Goal: Information Seeking & Learning: Find specific fact

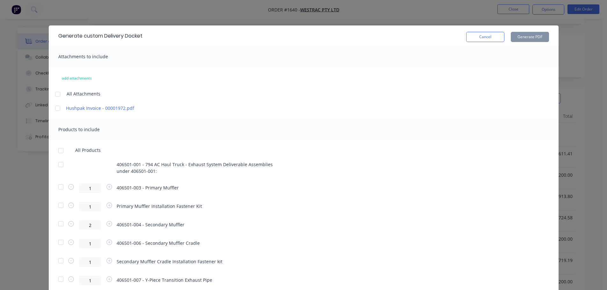
scroll to position [159, 0]
click at [472, 40] on button "Cancel" at bounding box center [485, 37] width 38 height 10
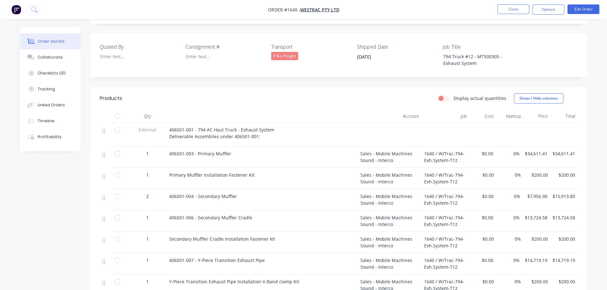
click at [120, 148] on div at bounding box center [117, 154] width 13 height 13
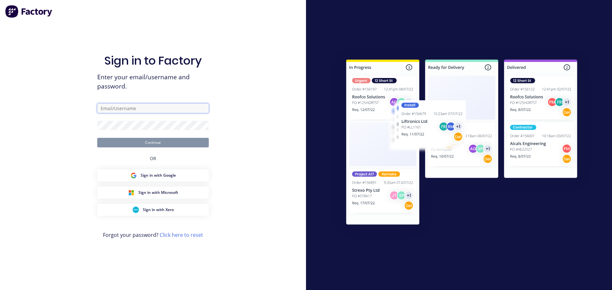
click at [139, 106] on input "text" at bounding box center [153, 109] width 112 height 10
click at [144, 149] on div "Sign in to Factory Enter your email/username and password. [PERSON_NAME][EMAIL_…" at bounding box center [153, 151] width 112 height 267
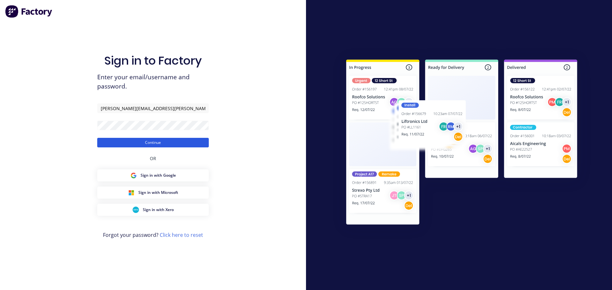
click at [156, 143] on button "Continue" at bounding box center [153, 143] width 112 height 10
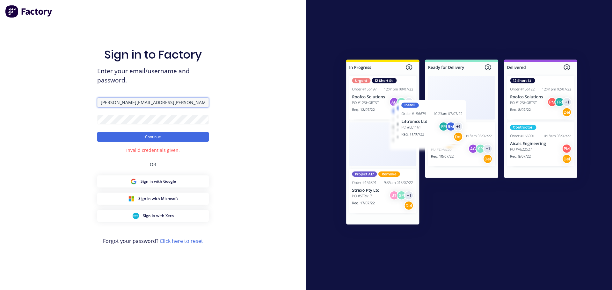
click at [177, 103] on input "[PERSON_NAME][EMAIL_ADDRESS][PERSON_NAME][DOMAIN_NAME]" at bounding box center [153, 103] width 112 height 10
click at [136, 139] on button "Continue" at bounding box center [153, 137] width 112 height 10
click at [154, 134] on button "Continue" at bounding box center [153, 137] width 112 height 10
drag, startPoint x: 178, startPoint y: 103, endPoint x: 48, endPoint y: 102, distance: 130.1
click at [48, 102] on div "Sign in to Factory Enter your email/username and password. [PERSON_NAME][EMAIL_…" at bounding box center [153, 145] width 306 height 290
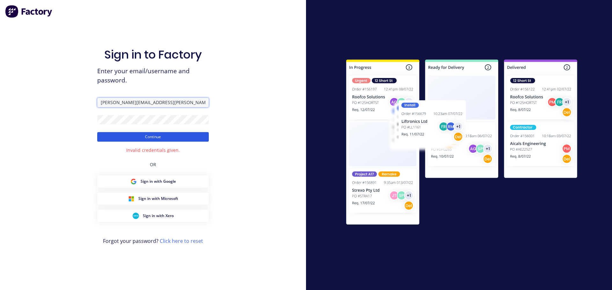
type input "[PERSON_NAME][EMAIL_ADDRESS][PERSON_NAME][DOMAIN_NAME]"
click at [160, 137] on button "Continue" at bounding box center [153, 137] width 112 height 10
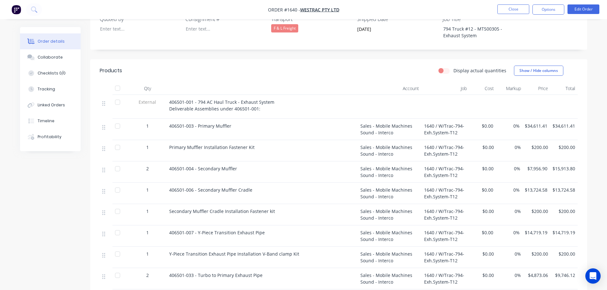
scroll to position [191, 0]
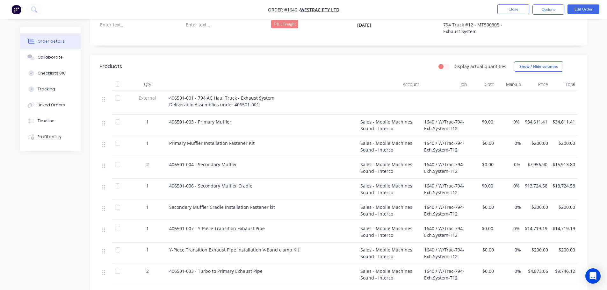
click at [116, 116] on div at bounding box center [117, 122] width 13 height 13
click at [118, 137] on div at bounding box center [117, 143] width 13 height 13
click at [119, 158] on div at bounding box center [117, 164] width 13 height 13
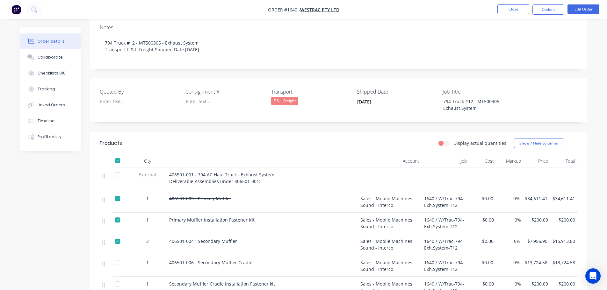
scroll to position [96, 0]
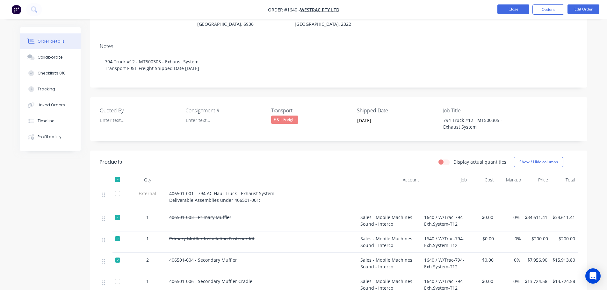
click at [508, 11] on button "Close" at bounding box center [514, 9] width 32 height 10
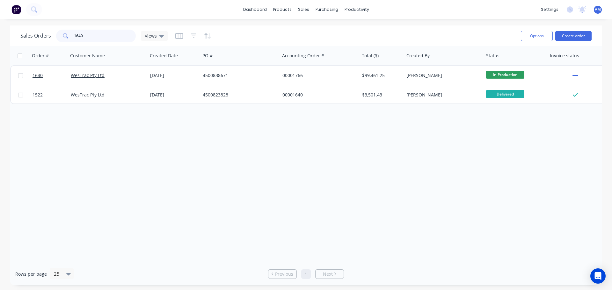
drag, startPoint x: 95, startPoint y: 37, endPoint x: 66, endPoint y: 37, distance: 29.0
click at [66, 37] on div "1640" at bounding box center [96, 36] width 80 height 13
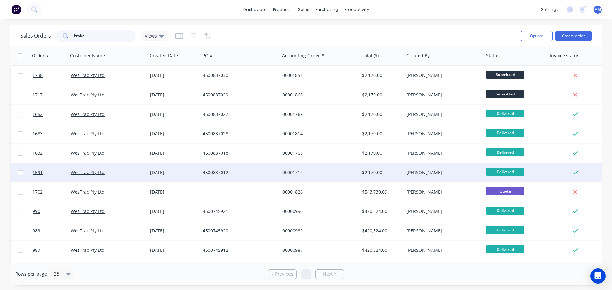
type input "brake"
click at [159, 172] on div "[DATE]" at bounding box center [174, 173] width 48 height 6
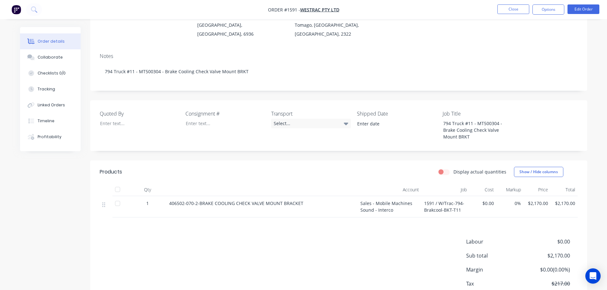
scroll to position [96, 0]
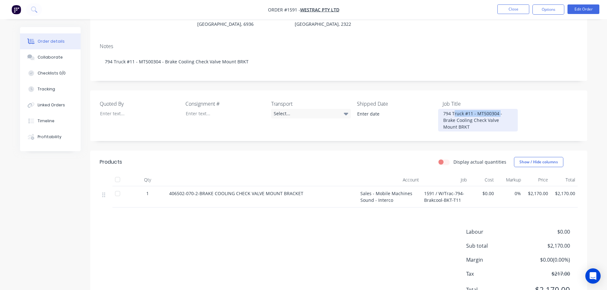
drag, startPoint x: 498, startPoint y: 118, endPoint x: 453, endPoint y: 117, distance: 45.3
click at [453, 117] on div "794 Truck #11 - MT500304 - Brake Cooling Check Valve Mount BRKT" at bounding box center [478, 120] width 80 height 23
copy div "Truck #11 - MT500304"
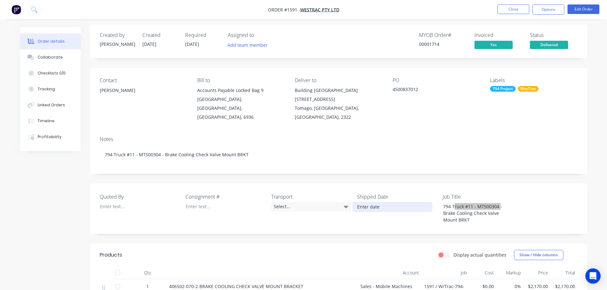
scroll to position [0, 0]
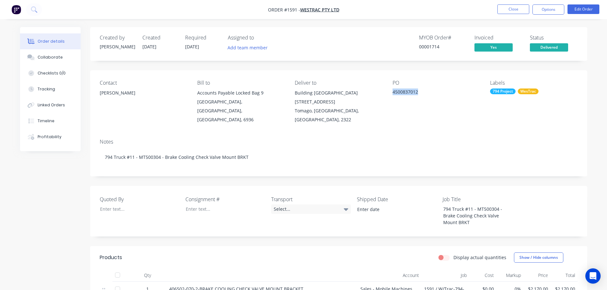
drag, startPoint x: 422, startPoint y: 90, endPoint x: 391, endPoint y: 90, distance: 31.2
click at [391, 90] on div "Contact [PERSON_NAME] Bill to Accounts Payable Locked Bag [STREET_ADDRESS] Deli…" at bounding box center [338, 101] width 497 height 63
copy div "4500837012"
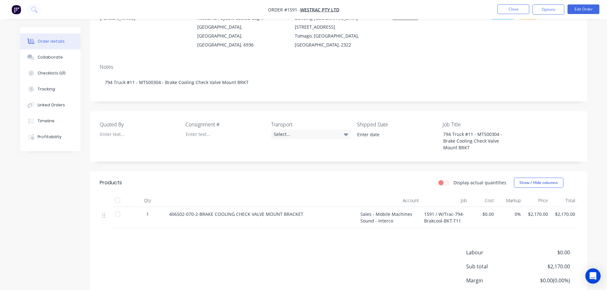
scroll to position [128, 0]
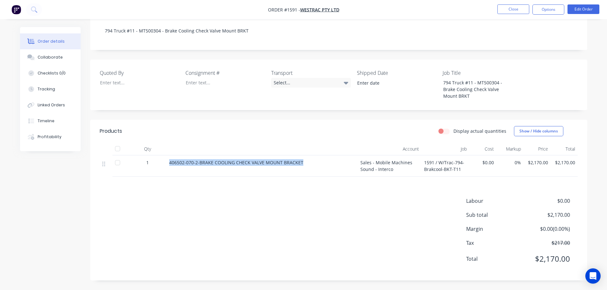
drag, startPoint x: 302, startPoint y: 166, endPoint x: 170, endPoint y: 164, distance: 131.4
click at [170, 164] on div "406502-070-2-BRAKE COOLING CHECK VALVE MOUNT BRACKET" at bounding box center [262, 162] width 186 height 7
copy span "406502-070-2-BRAKE COOLING CHECK VALVE MOUNT BRACKET"
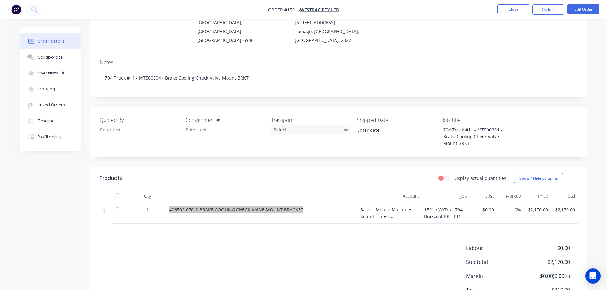
scroll to position [0, 0]
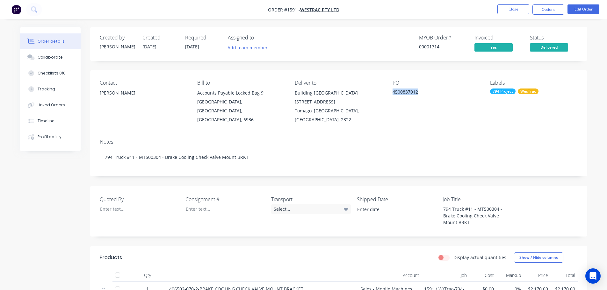
drag, startPoint x: 418, startPoint y: 92, endPoint x: 392, endPoint y: 92, distance: 25.5
click at [392, 92] on div "Contact [PERSON_NAME] Bill to Accounts Payable Locked Bag [STREET_ADDRESS] Deli…" at bounding box center [338, 101] width 497 height 63
copy div "4500837012"
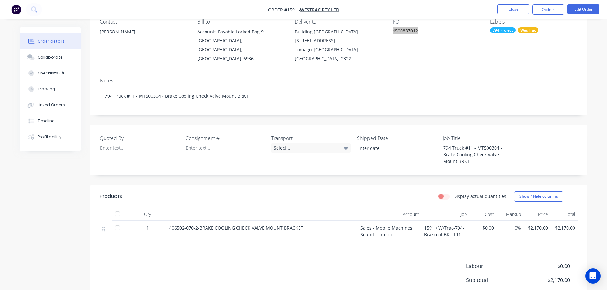
scroll to position [64, 0]
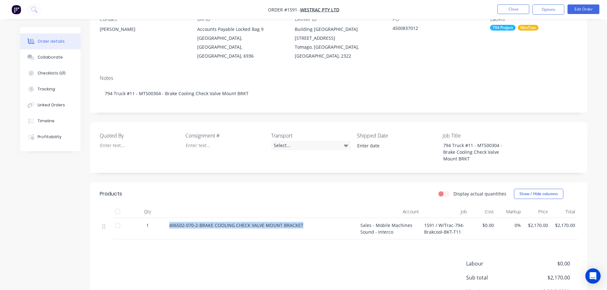
drag, startPoint x: 300, startPoint y: 228, endPoint x: 170, endPoint y: 229, distance: 130.4
click at [170, 229] on span "406502-070-2-BRAKE COOLING CHECK VALVE MOUNT BRACKET" at bounding box center [236, 226] width 134 height 6
copy span "406502-070-2-BRAKE COOLING CHECK VALVE MOUNT BRACKET"
click at [288, 144] on div "Select..." at bounding box center [311, 146] width 80 height 10
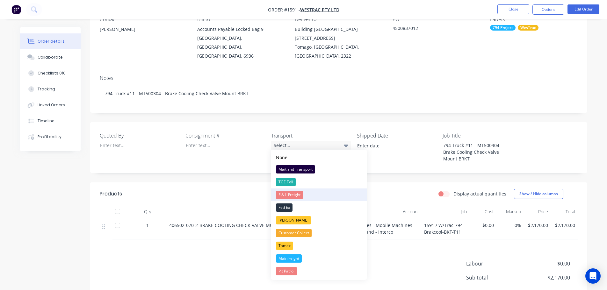
click at [295, 193] on div "F & L Freight" at bounding box center [289, 195] width 27 height 8
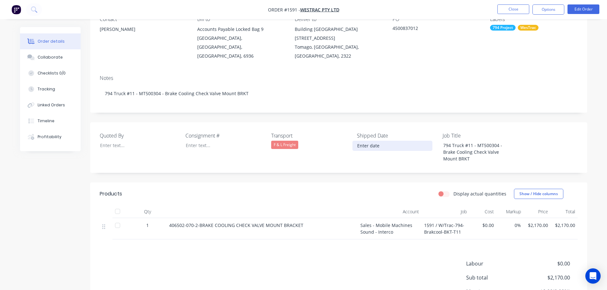
click at [372, 144] on input at bounding box center [392, 146] width 79 height 10
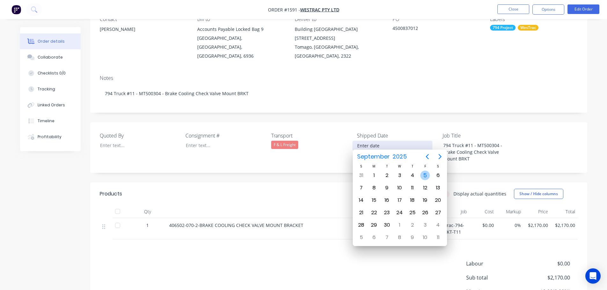
click at [425, 176] on div "5" at bounding box center [425, 176] width 10 height 10
type input "[DATE]"
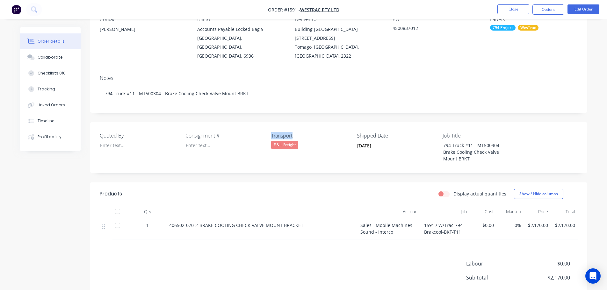
drag, startPoint x: 308, startPoint y: 133, endPoint x: 269, endPoint y: 131, distance: 38.9
click at [269, 131] on div "Quoted By Consignment # Transport F & L Freight Shipped Date [DATE] Job Title 7…" at bounding box center [338, 147] width 497 height 51
copy label "Transport"
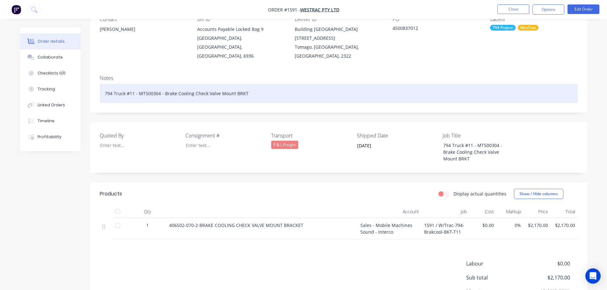
click at [261, 86] on div "794 Truck #11 - MT500304 - Brake Cooling Check Valve Mount BRKT" at bounding box center [339, 93] width 478 height 19
paste div
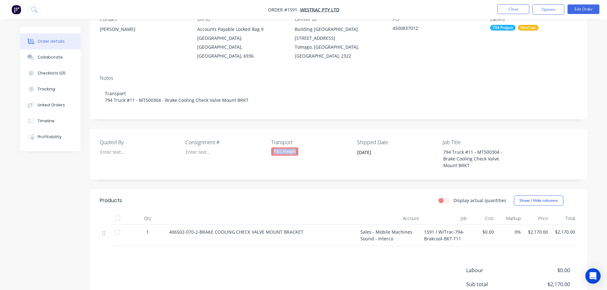
drag, startPoint x: 298, startPoint y: 143, endPoint x: 271, endPoint y: 145, distance: 26.8
click at [271, 148] on div "F & L Freight" at bounding box center [311, 152] width 80 height 8
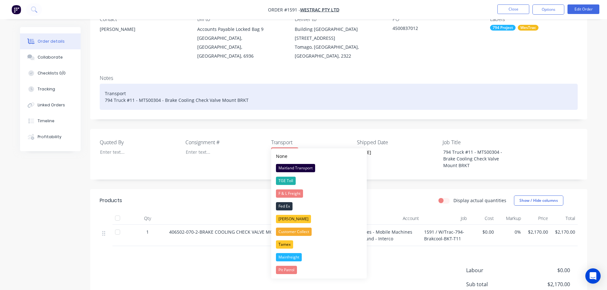
click at [135, 84] on div "Transport 794 Truck #11 - MT500304 - Brake Cooling Check Valve Mount BRKT" at bounding box center [339, 97] width 478 height 26
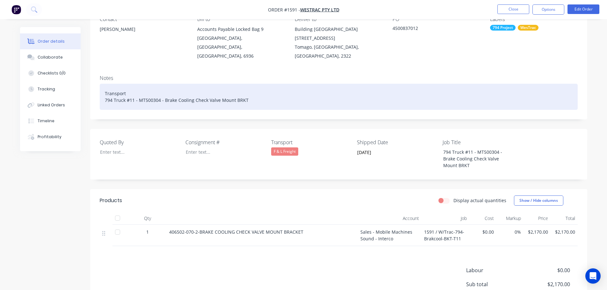
click at [132, 86] on div "Transport 794 Truck #11 - MT500304 - Brake Cooling Check Valve Mount BRKT" at bounding box center [339, 97] width 478 height 26
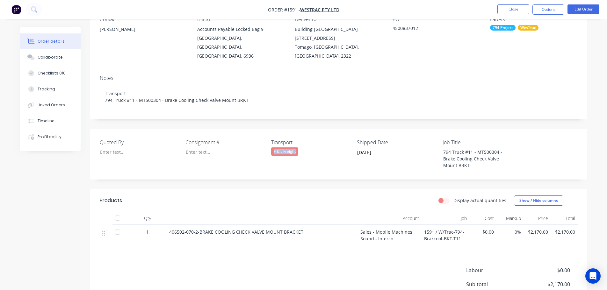
drag, startPoint x: 298, startPoint y: 144, endPoint x: 272, endPoint y: 143, distance: 26.2
click at [272, 148] on div "F & L Freight" at bounding box center [284, 152] width 27 height 8
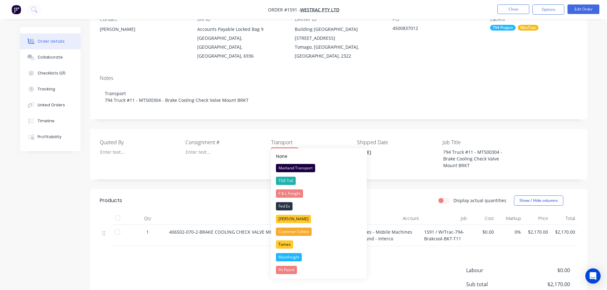
copy div "F & L Freight"
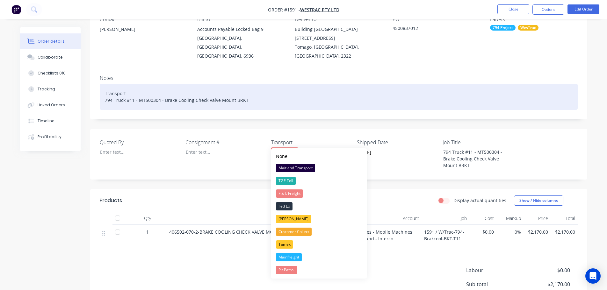
click at [133, 84] on div "Transport 794 Truck #11 - MT500304 - Brake Cooling Check Valve Mount BRKT" at bounding box center [339, 97] width 478 height 26
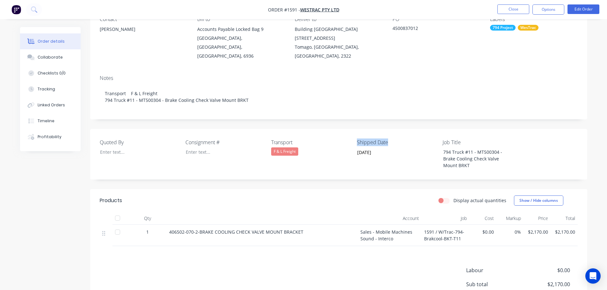
drag, startPoint x: 391, startPoint y: 134, endPoint x: 356, endPoint y: 133, distance: 35.1
click at [356, 133] on div "Quoted By Consignment # Transport F & L Freight Shipped Date [DATE] Job Title 7…" at bounding box center [338, 154] width 497 height 51
copy label "Shipped Date"
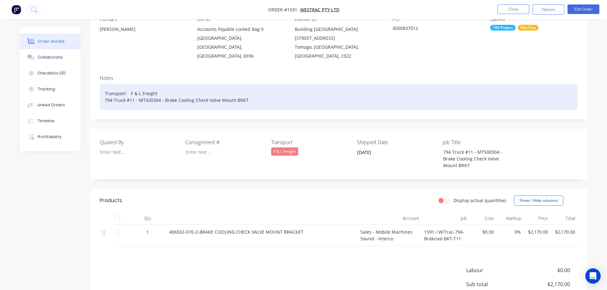
click at [168, 85] on div "Transport F & L Freight 794 Truck #11 - MT500304 - Brake Cooling Check Valve Mo…" at bounding box center [339, 97] width 478 height 26
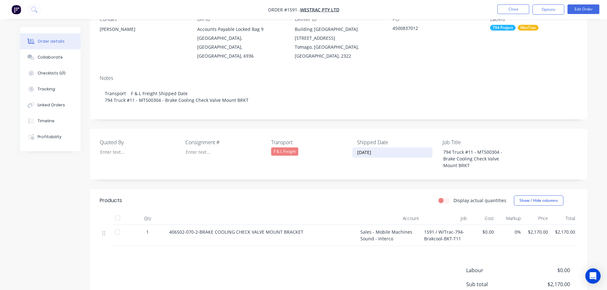
drag, startPoint x: 378, startPoint y: 144, endPoint x: 358, endPoint y: 145, distance: 20.4
click at [358, 148] on input "[DATE]" at bounding box center [392, 153] width 79 height 10
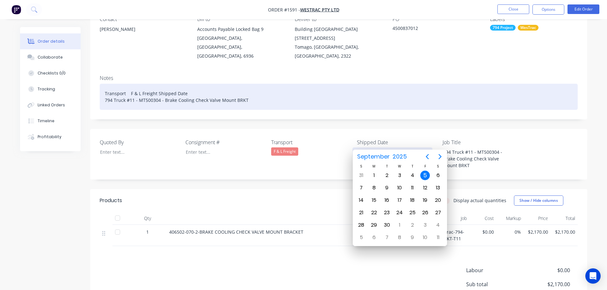
click at [192, 85] on div "Transport F & L Freight Shipped Date 794 Truck #11 - MT500304 - Brake Cooling C…" at bounding box center [339, 97] width 478 height 26
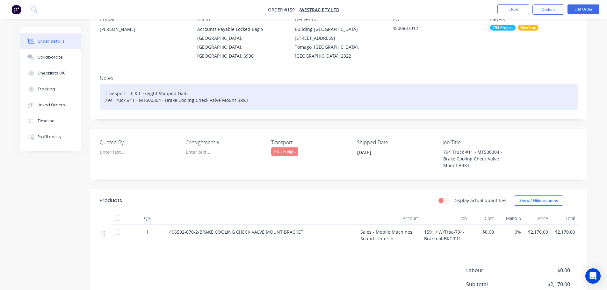
click at [193, 85] on div "Transport F & L Freight Shipped Date 794 Truck #11 - MT500304 - Brake Cooling C…" at bounding box center [339, 97] width 478 height 26
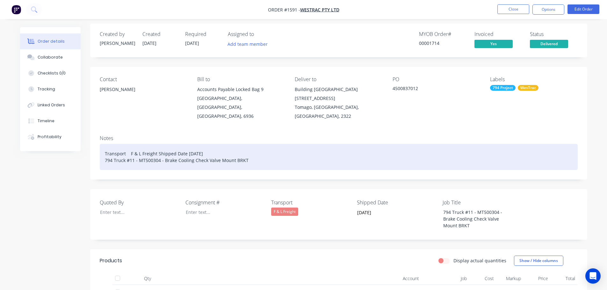
scroll to position [0, 0]
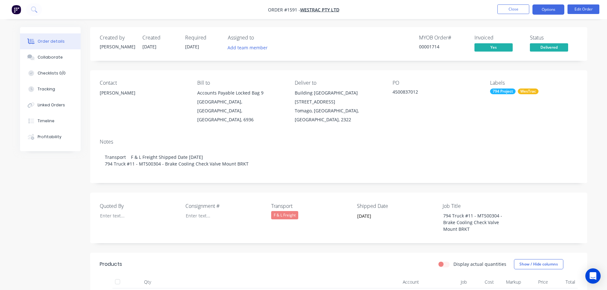
click at [549, 10] on button "Options" at bounding box center [549, 9] width 32 height 10
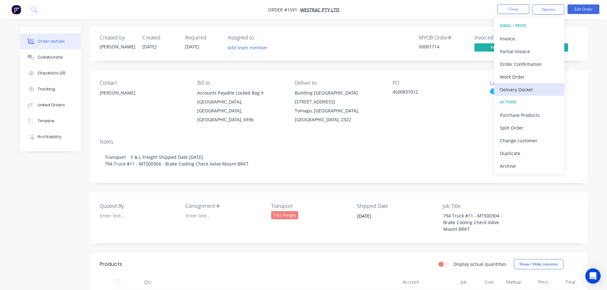
click at [528, 91] on div "Delivery Docket" at bounding box center [529, 89] width 59 height 9
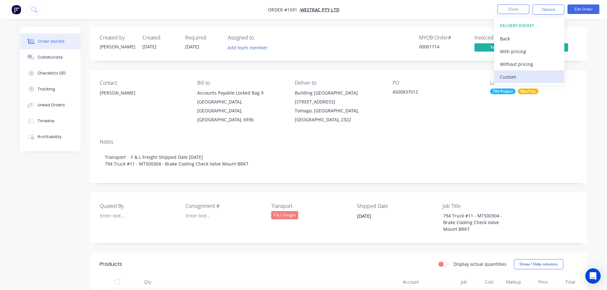
click at [519, 76] on div "Custom" at bounding box center [529, 76] width 59 height 9
click at [520, 63] on div "Without pricing" at bounding box center [529, 64] width 59 height 9
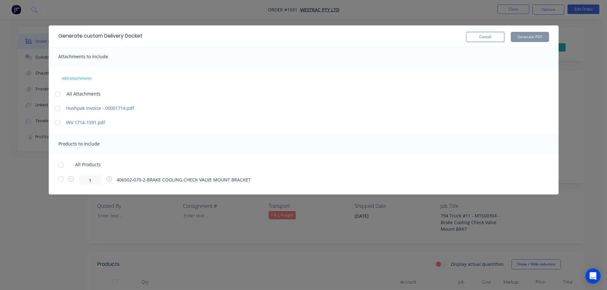
click at [62, 165] on div at bounding box center [61, 165] width 13 height 13
click at [523, 39] on button "Generate PDF" at bounding box center [530, 37] width 38 height 10
click at [484, 38] on button "Cancel" at bounding box center [485, 37] width 38 height 10
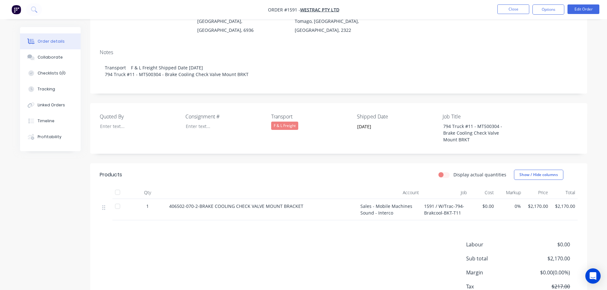
scroll to position [128, 0]
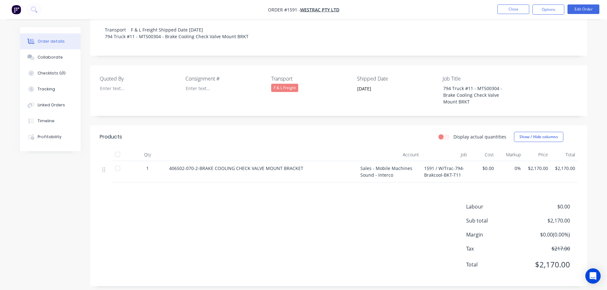
click at [121, 154] on div at bounding box center [117, 154] width 13 height 13
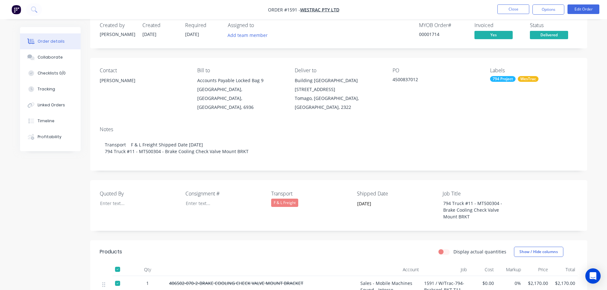
scroll to position [0, 0]
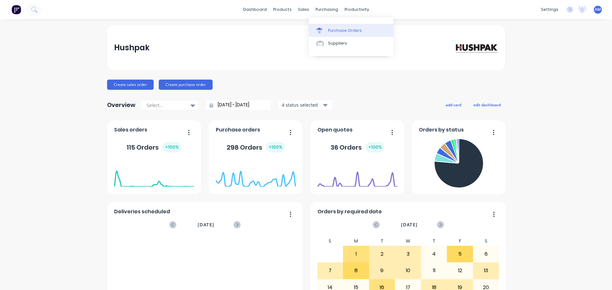
click at [337, 31] on div "Purchase Orders" at bounding box center [345, 31] width 34 height 6
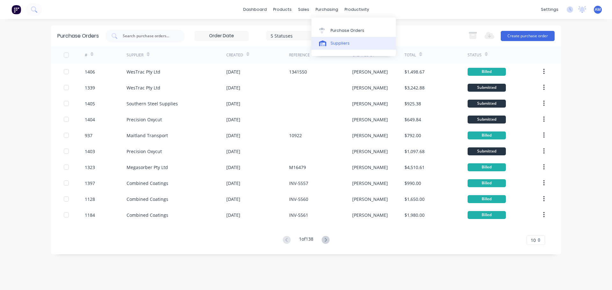
click at [343, 41] on div "Suppliers" at bounding box center [340, 43] width 19 height 6
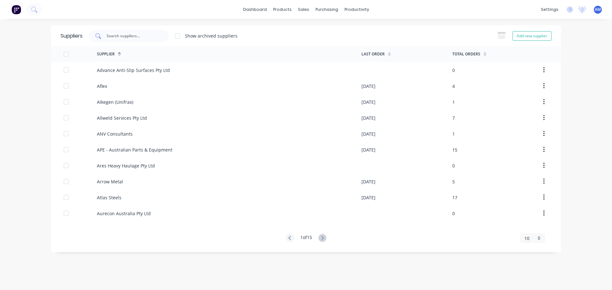
click at [122, 36] on input "text" at bounding box center [132, 36] width 53 height 6
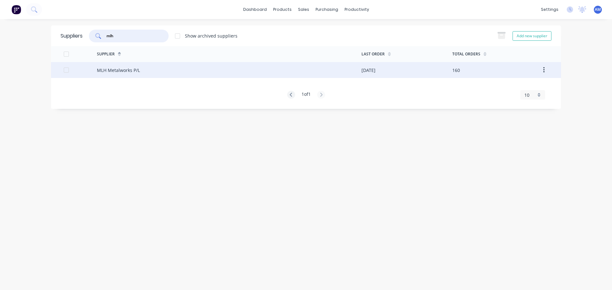
type input "mlh"
click at [144, 72] on div "MLH Metalworks P/L" at bounding box center [229, 70] width 265 height 16
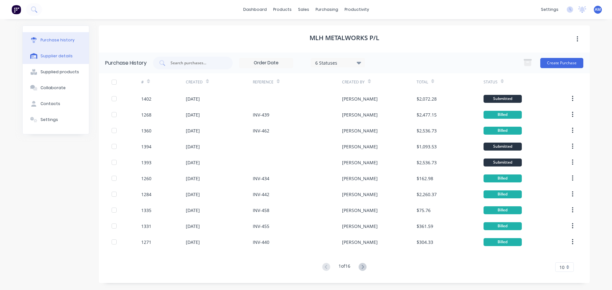
click at [70, 56] on button "Supplier details" at bounding box center [56, 56] width 66 height 16
select select "AU"
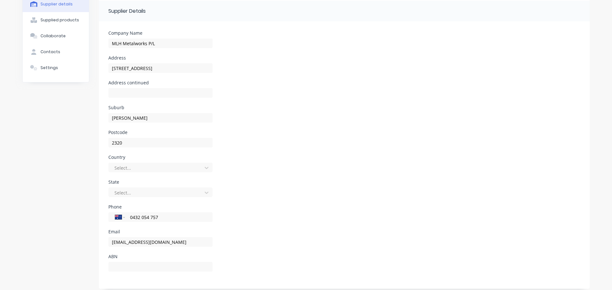
scroll to position [57, 0]
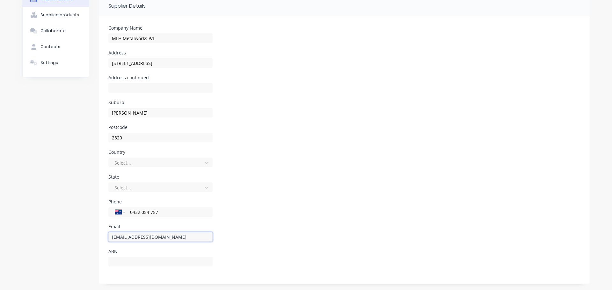
drag, startPoint x: 169, startPoint y: 237, endPoint x: 151, endPoint y: 235, distance: 18.3
click at [151, 235] on input "mlhmetalworks@hotmail.com" at bounding box center [160, 237] width 104 height 10
drag, startPoint x: 176, startPoint y: 237, endPoint x: 108, endPoint y: 237, distance: 67.3
click at [108, 237] on input "mlhmetalworks@hotmail.com" at bounding box center [160, 237] width 104 height 10
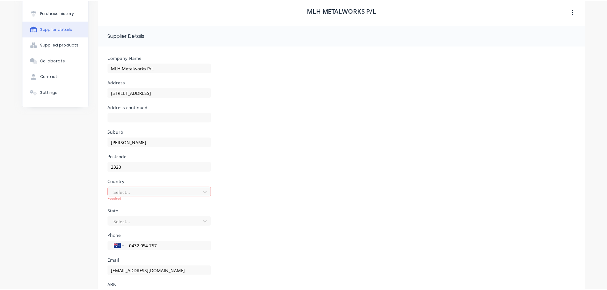
scroll to position [0, 0]
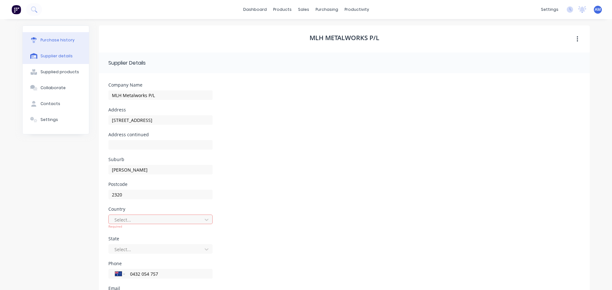
click at [62, 38] on div "Purchase history" at bounding box center [57, 40] width 34 height 6
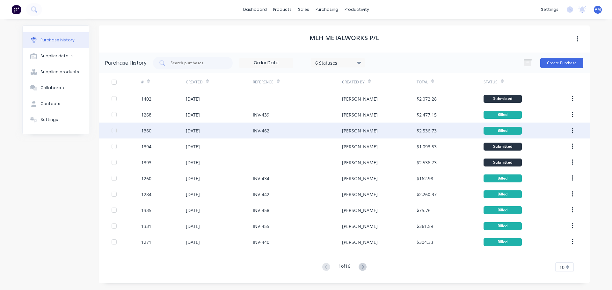
click at [200, 132] on div "01 Sep 2025" at bounding box center [193, 131] width 14 height 7
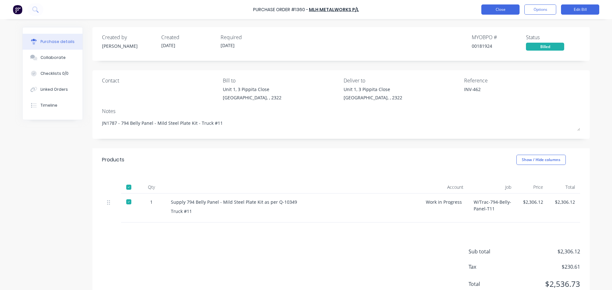
click at [504, 7] on button "Close" at bounding box center [500, 9] width 38 height 10
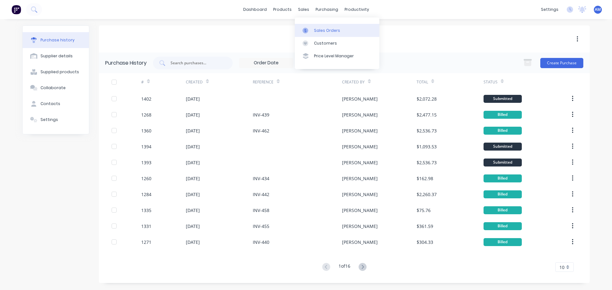
click at [320, 31] on div "Sales Orders" at bounding box center [327, 31] width 26 height 6
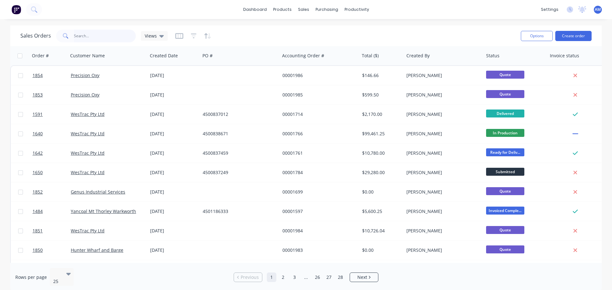
click at [81, 38] on input "text" at bounding box center [105, 36] width 62 height 13
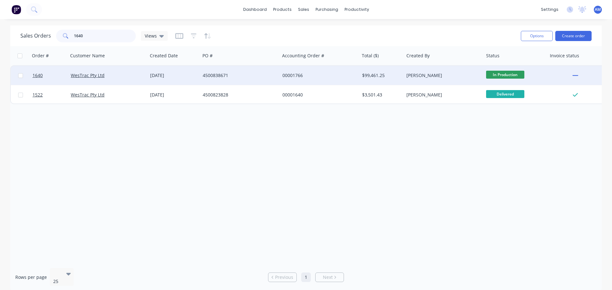
type input "1640"
click at [219, 74] on div "4500838671" at bounding box center [238, 75] width 71 height 6
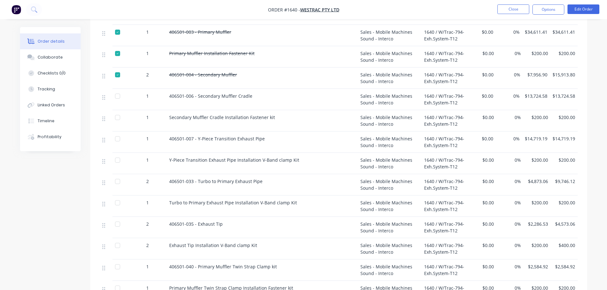
scroll to position [223, 0]
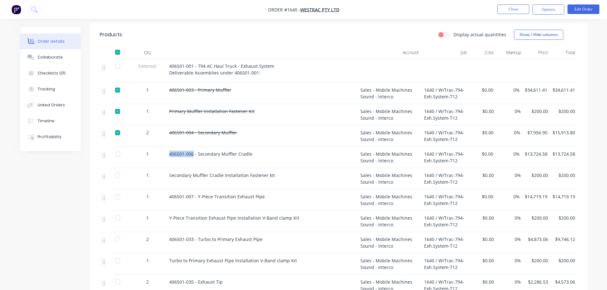
drag, startPoint x: 194, startPoint y: 146, endPoint x: 168, endPoint y: 146, distance: 25.5
click at [168, 147] on div "406501-006 - Secondary Muffler Cradle" at bounding box center [262, 157] width 191 height 21
copy span "406501-006"
